Goal: Task Accomplishment & Management: Use online tool/utility

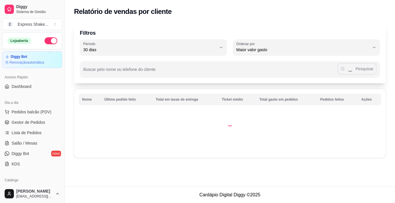
select select "30"
select select "HIGHEST_TOTAL_SPENT_WITH_ORDERS"
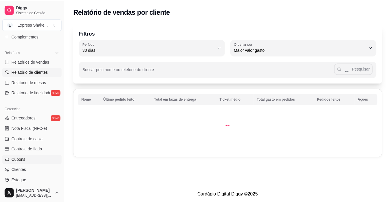
scroll to position [174, 0]
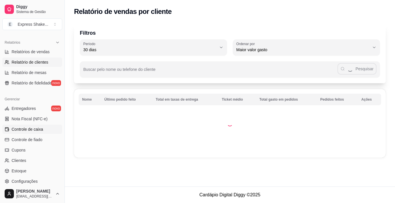
click at [33, 128] on span "Controle de caixa" at bounding box center [28, 130] width 32 height 6
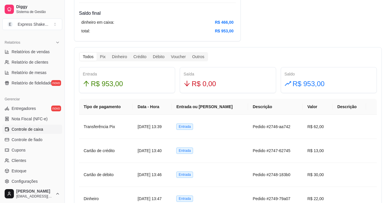
scroll to position [289, 0]
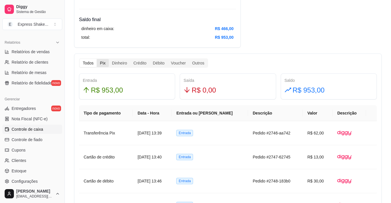
click at [103, 60] on div "Pix" at bounding box center [103, 63] width 12 height 8
click at [97, 59] on input "Pix" at bounding box center [97, 59] width 0 height 0
click at [116, 61] on div "Dinheiro" at bounding box center [119, 63] width 21 height 8
click at [109, 59] on input "Dinheiro" at bounding box center [109, 59] width 0 height 0
click at [138, 63] on div "Crédito" at bounding box center [139, 63] width 19 height 8
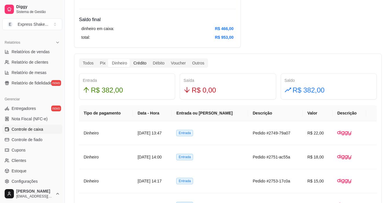
click at [130, 59] on input "Crédito" at bounding box center [130, 59] width 0 height 0
click at [152, 63] on div "Débito" at bounding box center [159, 63] width 18 height 8
click at [150, 59] on input "Débito" at bounding box center [150, 59] width 0 height 0
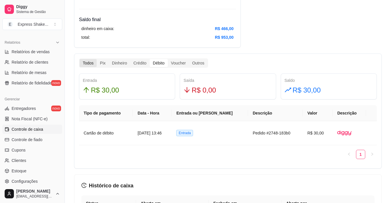
click at [90, 63] on div "Todos" at bounding box center [88, 63] width 17 height 8
click at [80, 59] on input "Todos" at bounding box center [80, 59] width 0 height 0
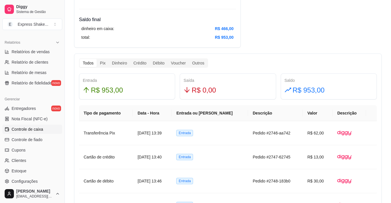
click at [90, 63] on div "Todos" at bounding box center [88, 63] width 17 height 8
click at [80, 59] on input "Todos" at bounding box center [80, 59] width 0 height 0
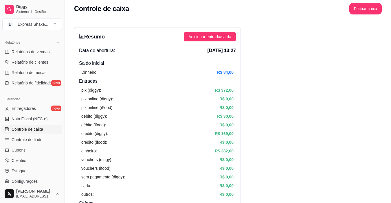
scroll to position [0, 0]
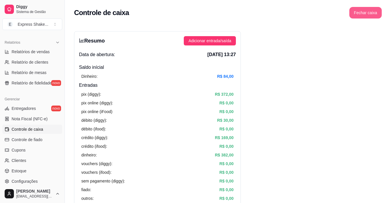
click at [361, 14] on button "Fechar caixa" at bounding box center [365, 13] width 32 height 12
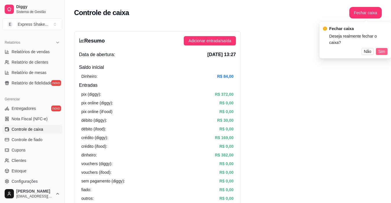
click at [380, 48] on span "Sim" at bounding box center [381, 51] width 7 height 6
